Goal: Task Accomplishment & Management: Use online tool/utility

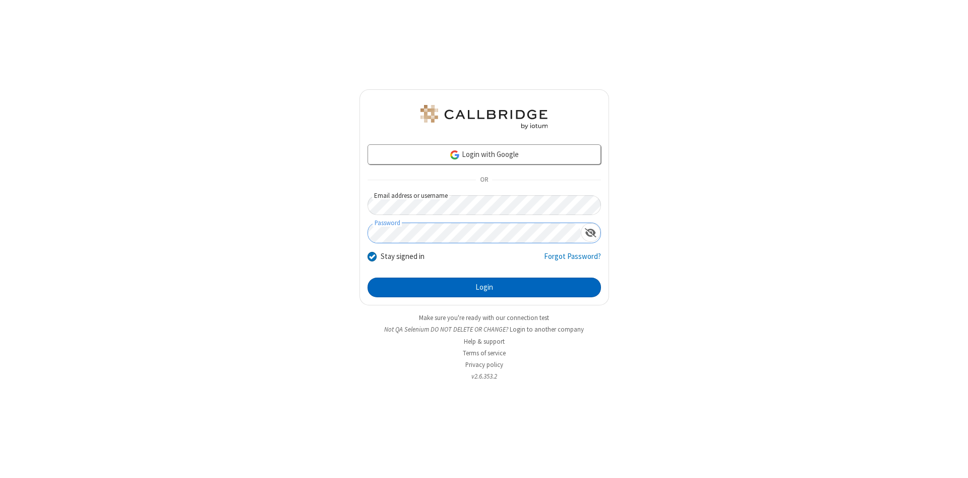
click at [484, 287] on button "Login" at bounding box center [484, 287] width 233 height 20
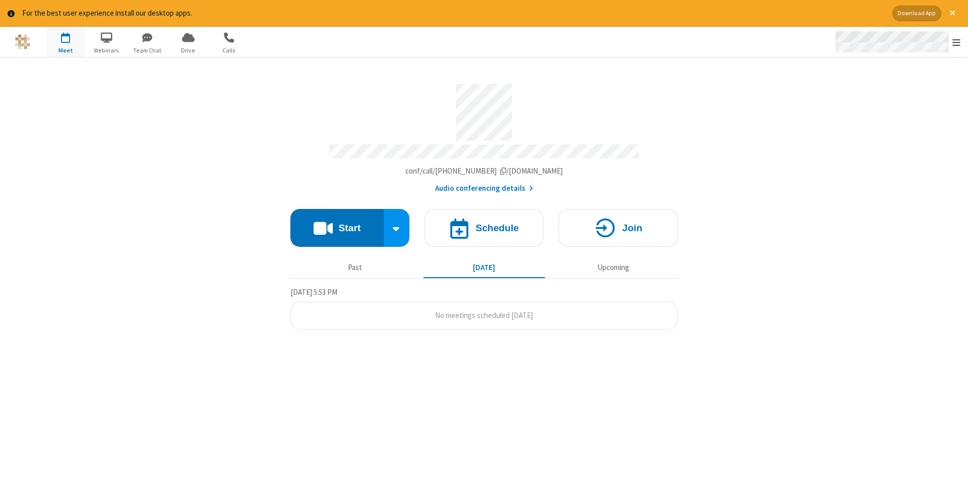
click at [957, 42] on span "Open menu" at bounding box center [957, 42] width 8 height 10
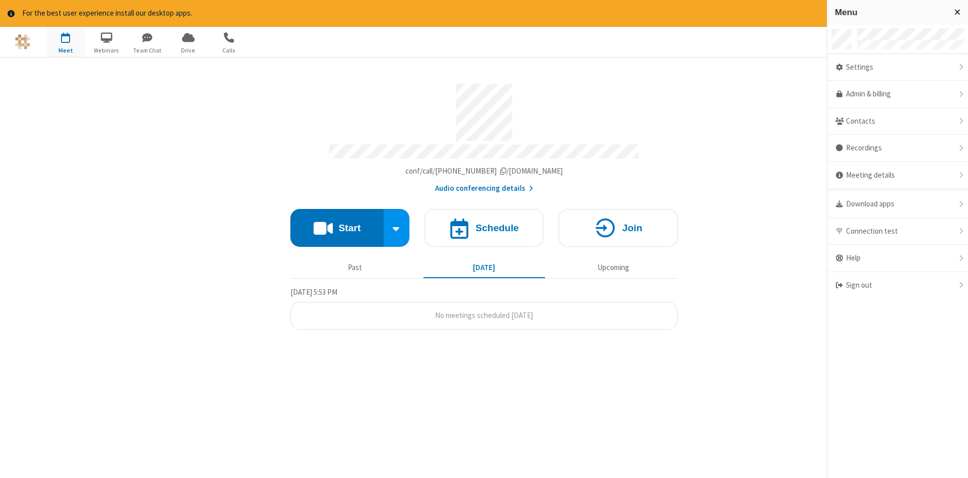
click at [66, 41] on span "button" at bounding box center [66, 37] width 38 height 17
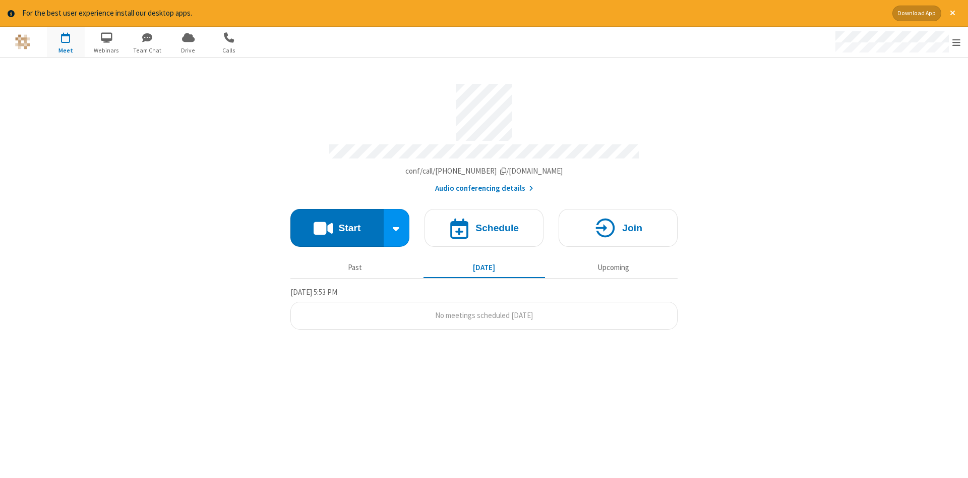
click at [66, 41] on span "button" at bounding box center [66, 37] width 38 height 17
click at [484, 224] on h4 "Schedule" at bounding box center [496, 228] width 43 height 10
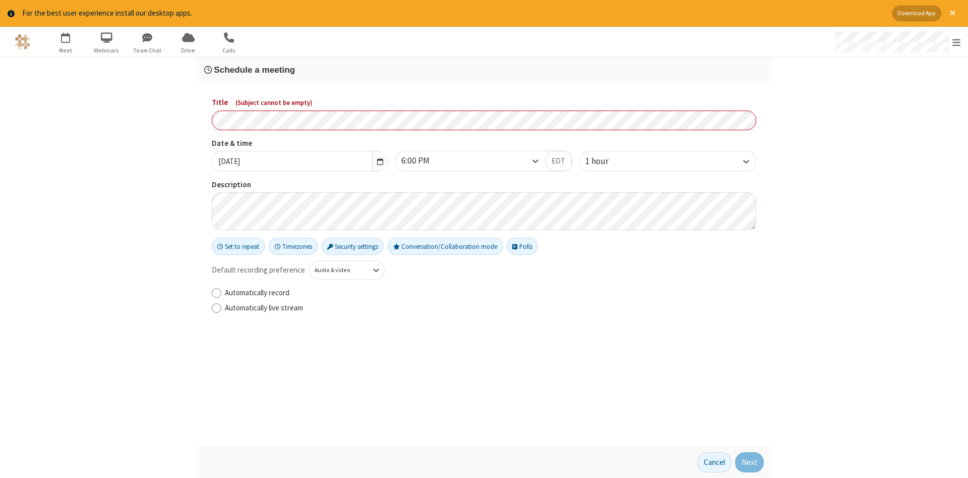
click at [484, 69] on h3 "Schedule a meeting" at bounding box center [484, 70] width 560 height 10
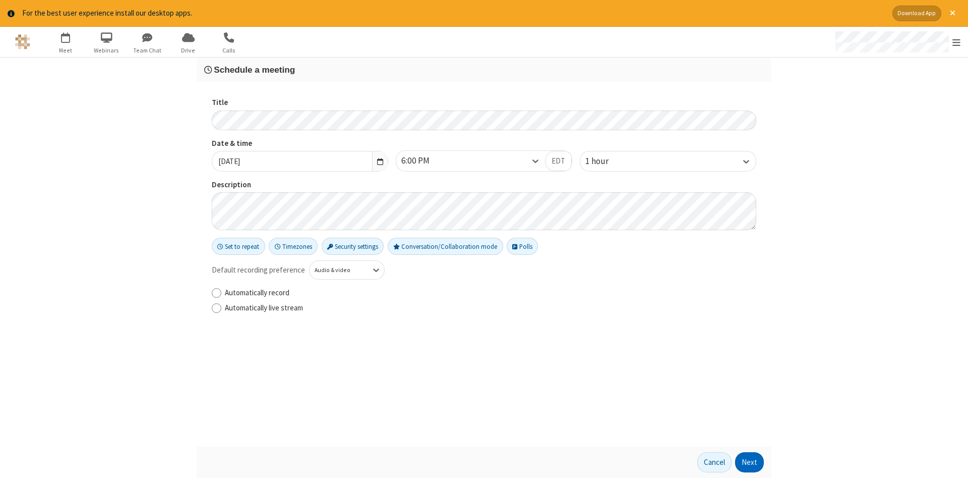
click at [750, 462] on button "Next" at bounding box center [749, 462] width 29 height 20
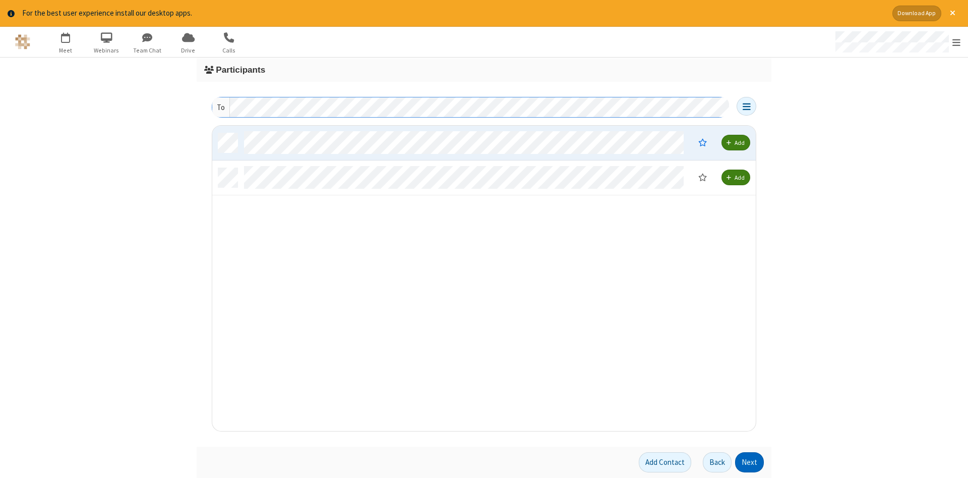
click at [750, 462] on button "Next" at bounding box center [749, 462] width 29 height 20
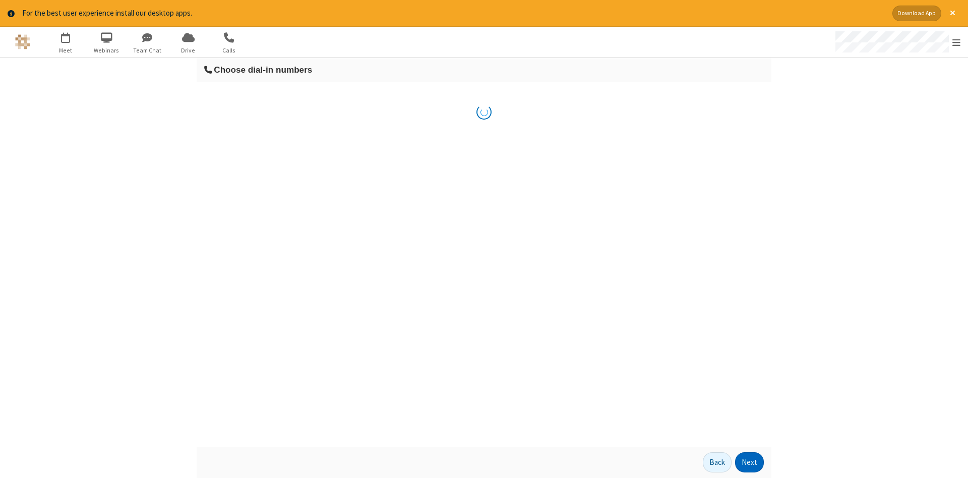
click at [750, 462] on button "Next" at bounding box center [749, 462] width 29 height 20
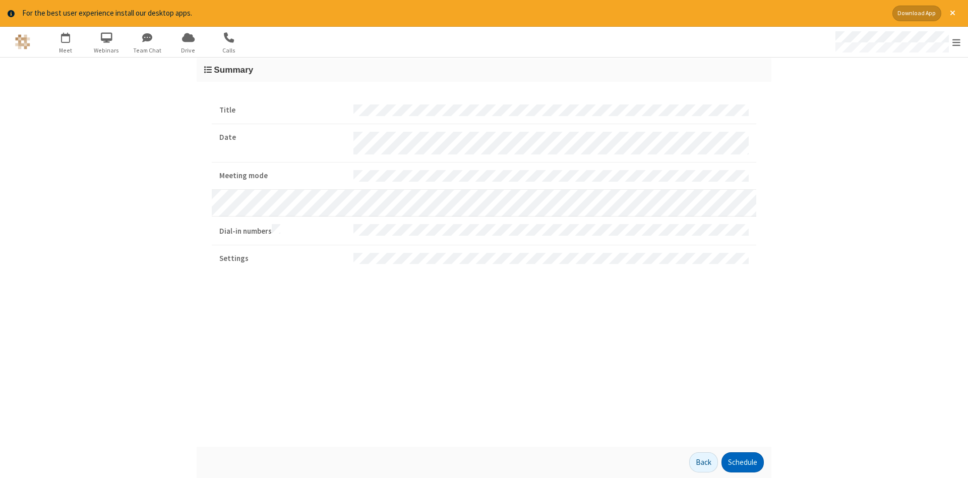
click at [742, 462] on button "Schedule" at bounding box center [743, 462] width 42 height 20
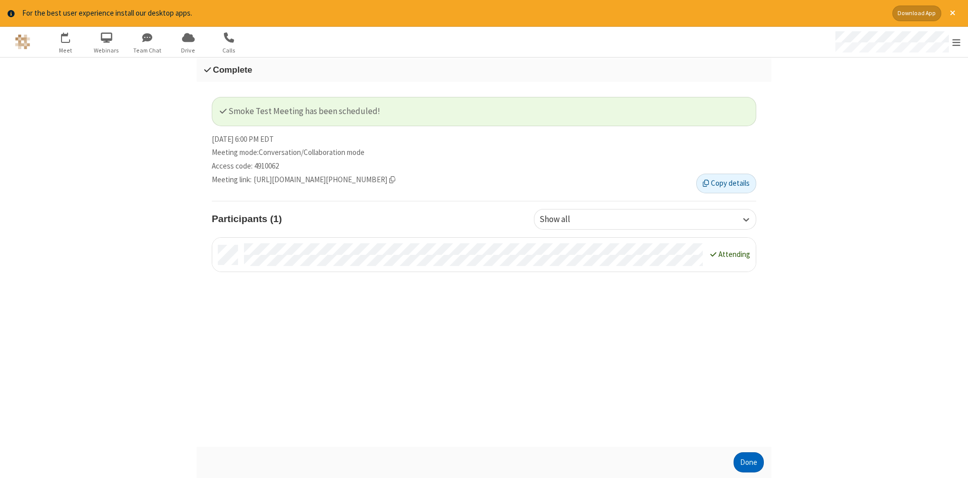
click at [749, 462] on button "Done" at bounding box center [749, 462] width 30 height 20
